Goal: Book appointment/travel/reservation

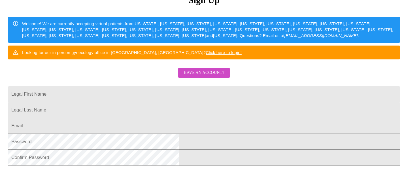
scroll to position [75, 0]
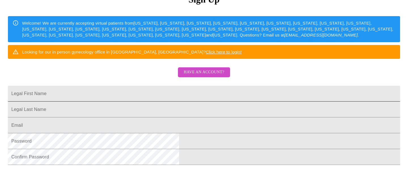
click at [143, 102] on input "Legal First Name" at bounding box center [204, 94] width 392 height 16
type input "[PERSON_NAME]"
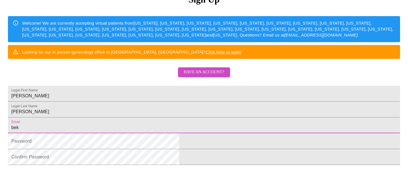
type input "[EMAIL_ADDRESS][DOMAIN_NAME]"
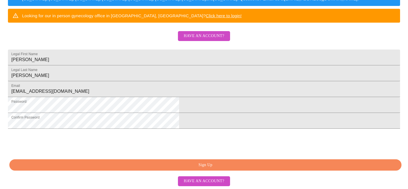
scroll to position [155, 0]
click at [181, 164] on span "Sign Up" at bounding box center [205, 165] width 379 height 7
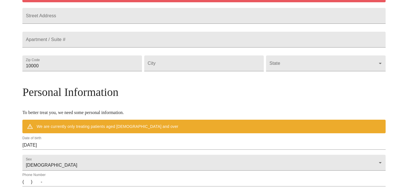
scroll to position [132, 0]
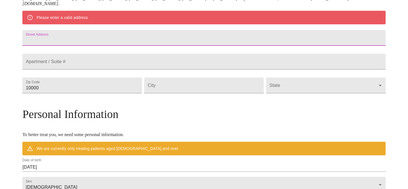
click at [127, 42] on input "Street Address" at bounding box center [204, 38] width 364 height 16
type input "[STREET_ADDRESS]"
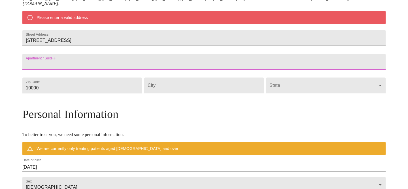
click at [107, 94] on input "10000" at bounding box center [82, 86] width 120 height 16
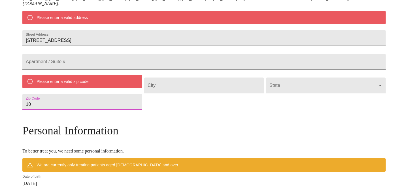
type input "1"
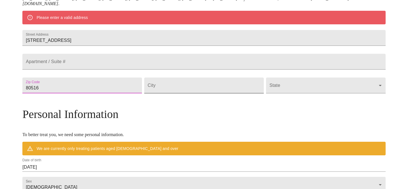
type input "80516"
click at [170, 94] on input "Street Address" at bounding box center [204, 86] width 120 height 16
type input "[GEOGRAPHIC_DATA]"
click at [270, 102] on body "MyMenopauseRx Welcome to MyMenopauseRx Since it's your first time here, you'll …" at bounding box center [204, 93] width 404 height 447
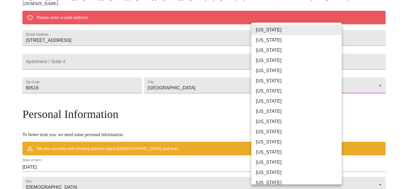
click at [266, 81] on li "[US_STATE]" at bounding box center [297, 81] width 90 height 10
type input "[US_STATE]"
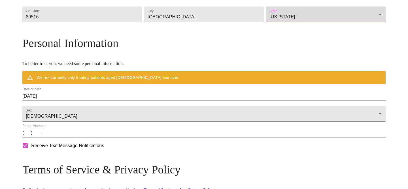
scroll to position [188, 0]
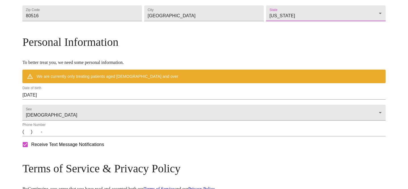
click at [96, 100] on input "[DATE]" at bounding box center [204, 95] width 364 height 9
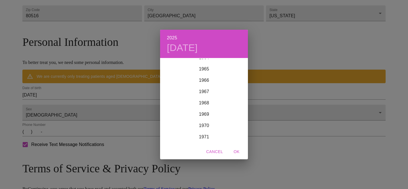
scroll to position [766, 0]
click at [205, 104] on div "1970" at bounding box center [204, 103] width 88 height 11
click at [172, 66] on div "Jan" at bounding box center [174, 69] width 29 height 21
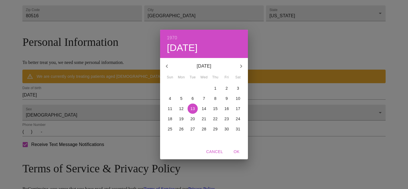
click at [168, 108] on p "11" at bounding box center [170, 109] width 5 height 6
click at [237, 151] on span "OK" at bounding box center [237, 152] width 14 height 7
type input "[DATE]"
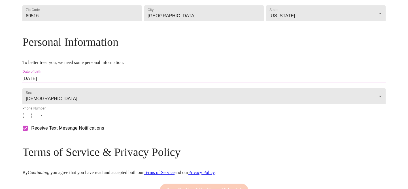
click at [71, 120] on input "(   )    -" at bounding box center [204, 115] width 364 height 9
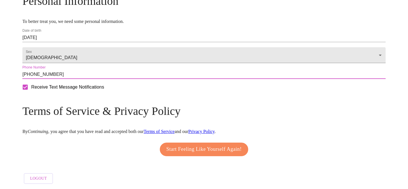
scroll to position [247, 0]
type input "[PHONE_NUMBER]"
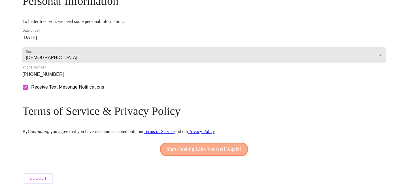
click at [179, 147] on span "Start Feeling Like Yourself Again!" at bounding box center [203, 149] width 75 height 9
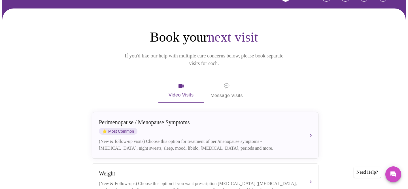
scroll to position [67, 0]
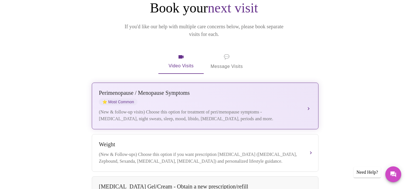
click at [247, 109] on div "(New & follow-up visits) Choose this option for treatment of peri/menopause sym…" at bounding box center [199, 116] width 201 height 14
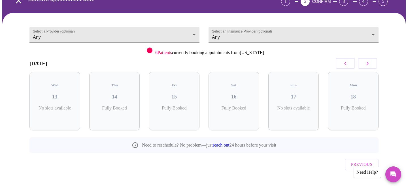
click at [369, 63] on icon "button" at bounding box center [367, 63] width 7 height 7
click at [367, 62] on icon "button" at bounding box center [368, 63] width 2 height 3
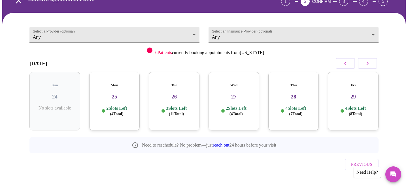
click at [124, 94] on h3 "25" at bounding box center [115, 97] width 42 height 6
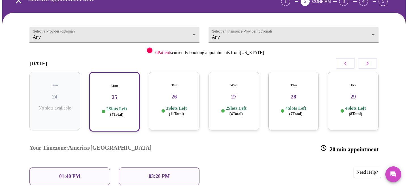
click at [90, 168] on div "01:40 PM" at bounding box center [69, 177] width 81 height 18
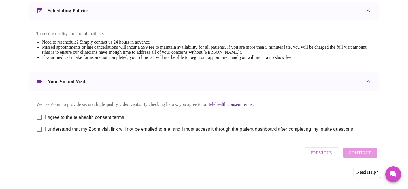
scroll to position [222, 0]
click at [39, 116] on input "I agree to the telehealth consent terms" at bounding box center [39, 118] width 12 height 12
checkbox input "true"
click at [39, 129] on input "I understand that my Zoom visit link will not be emailed to me, and I must acce…" at bounding box center [39, 130] width 12 height 12
checkbox input "true"
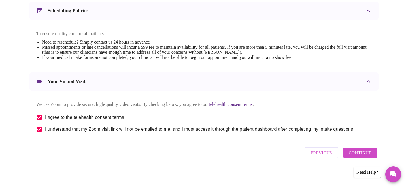
click at [369, 154] on span "Continue" at bounding box center [360, 152] width 23 height 7
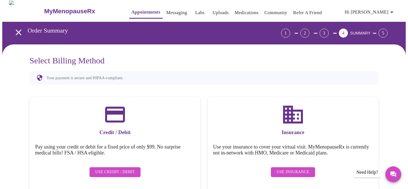
scroll to position [1, 0]
